Goal: Transaction & Acquisition: Purchase product/service

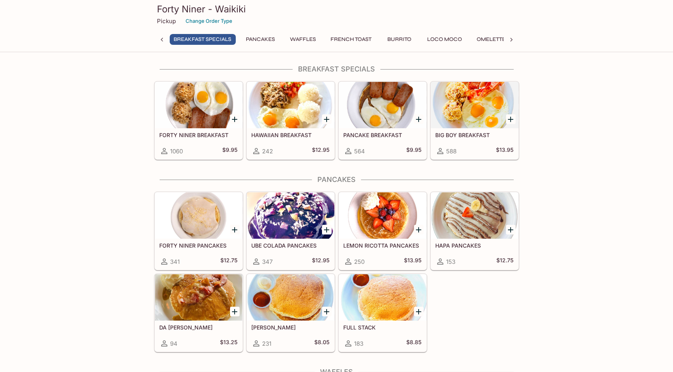
click at [200, 100] on div at bounding box center [198, 105] width 87 height 46
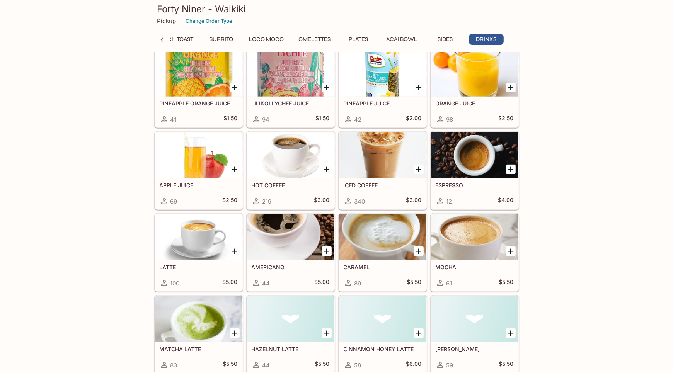
scroll to position [1682, 0]
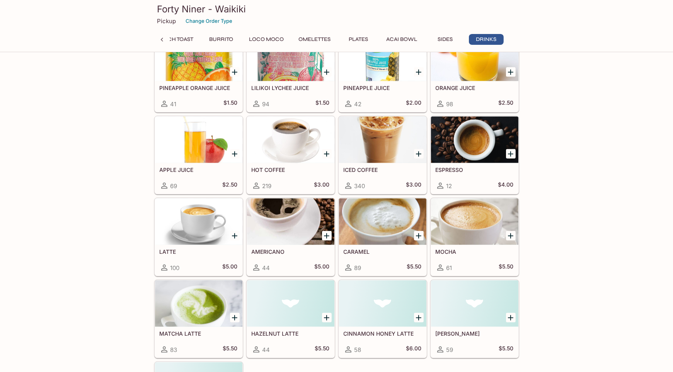
click at [387, 163] on div "ICED COFFEE 340 $3.00" at bounding box center [382, 178] width 87 height 31
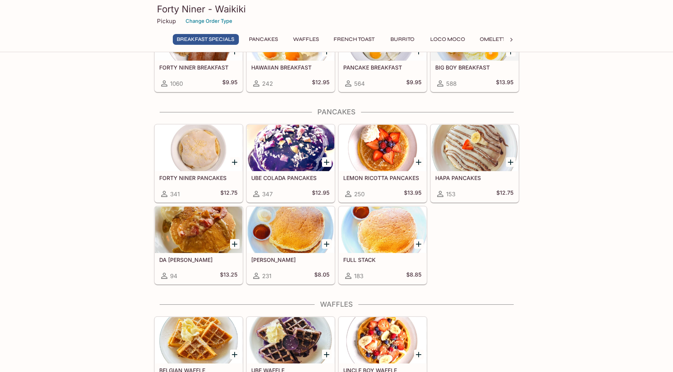
scroll to position [98, 0]
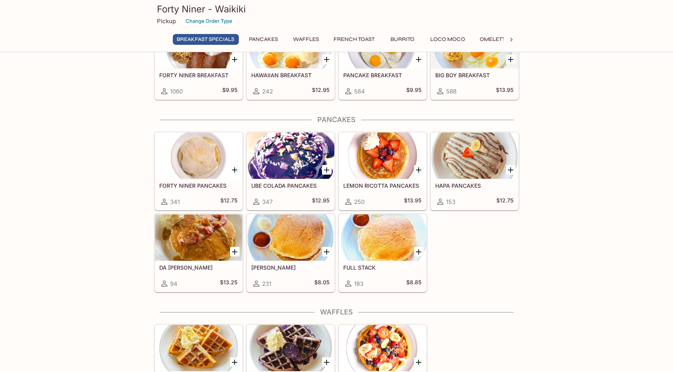
click at [442, 39] on button "Loco Moco" at bounding box center [447, 39] width 43 height 11
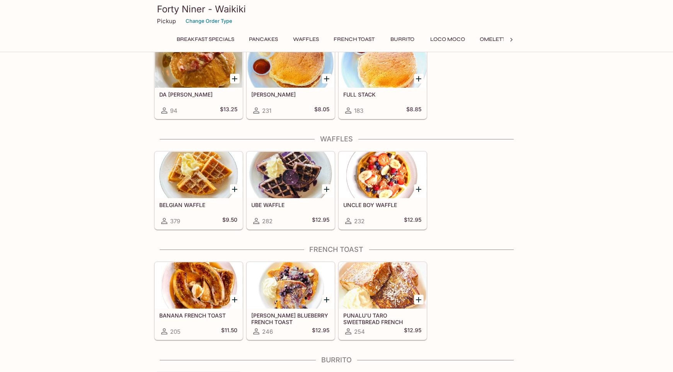
scroll to position [0, 0]
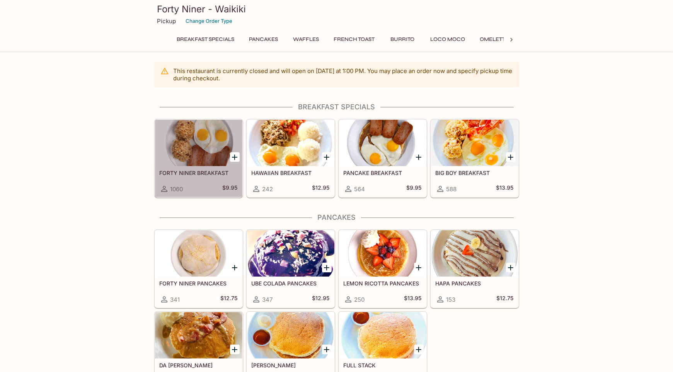
click at [203, 150] on div at bounding box center [198, 143] width 87 height 46
